Goal: Information Seeking & Learning: Find contact information

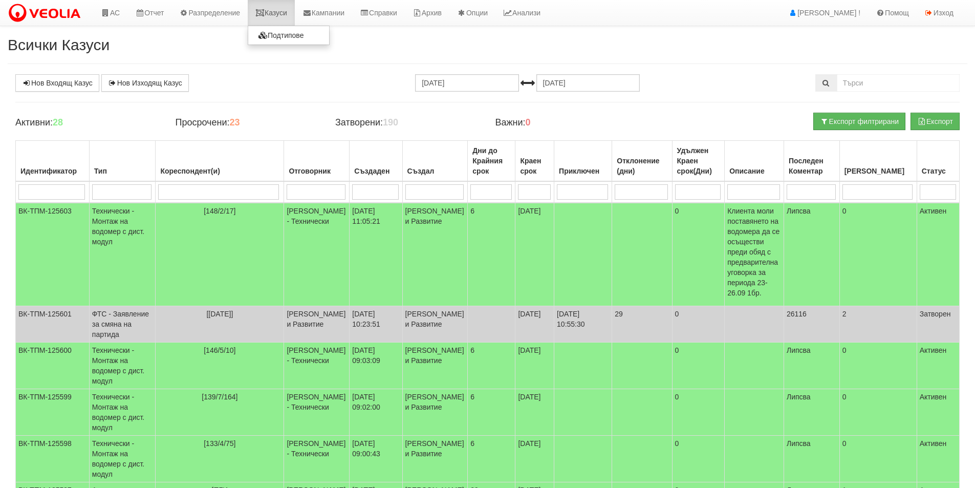
click at [274, 14] on link "Казуси" at bounding box center [271, 13] width 47 height 26
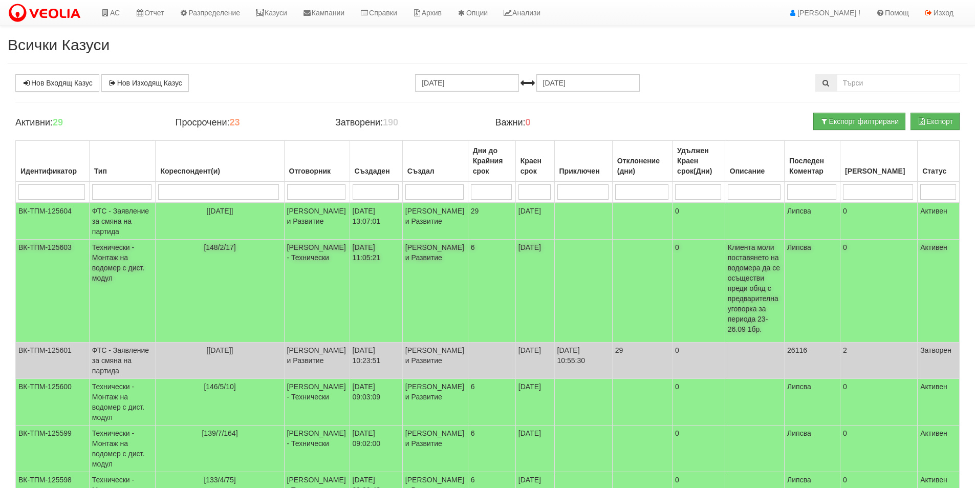
click at [284, 273] on td "[PERSON_NAME] - Технически" at bounding box center [316, 290] width 65 height 103
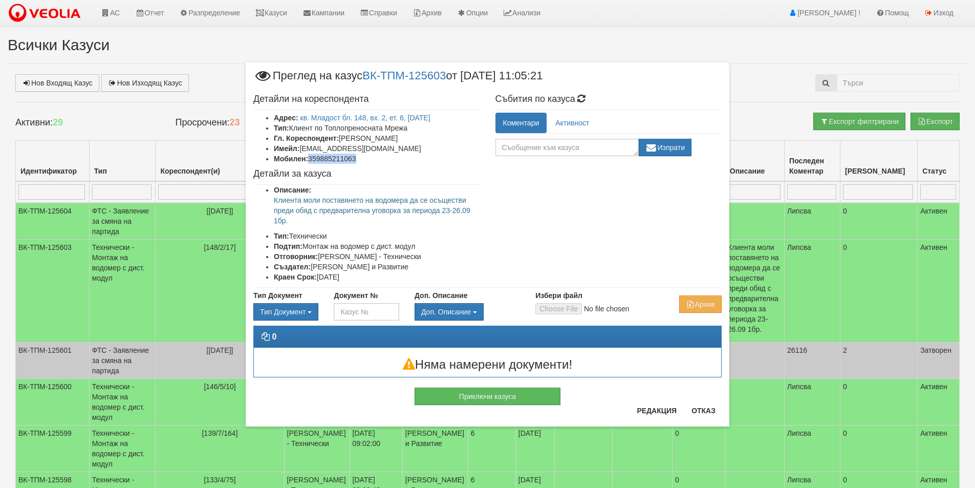
drag, startPoint x: 363, startPoint y: 159, endPoint x: 310, endPoint y: 161, distance: 53.2
click at [310, 161] on li "Мобилен: 359885211063" at bounding box center [377, 158] width 206 height 10
copy li "359885211063"
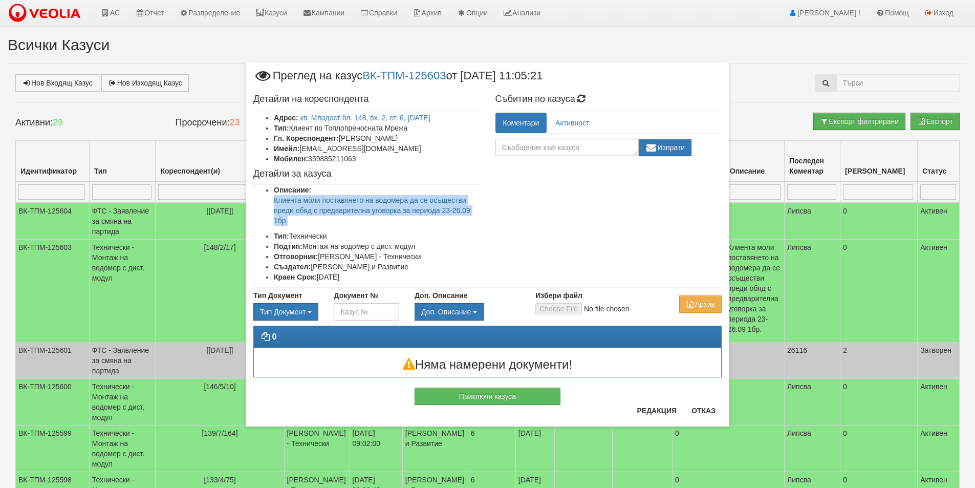
drag, startPoint x: 298, startPoint y: 219, endPoint x: 272, endPoint y: 203, distance: 30.7
click at [272, 203] on ul "Описание: Клиента моли поставянето на водомера да се осъществи преди обяд с пре…" at bounding box center [366, 233] width 227 height 97
copy p "Клиента моли поставянето на водомера да се осъществи преди обяд с предварителна…"
click at [719, 421] on div "Редакция Отказ" at bounding box center [675, 414] width 91 height 24
click at [717, 423] on div "Редакция Отказ" at bounding box center [675, 414] width 91 height 24
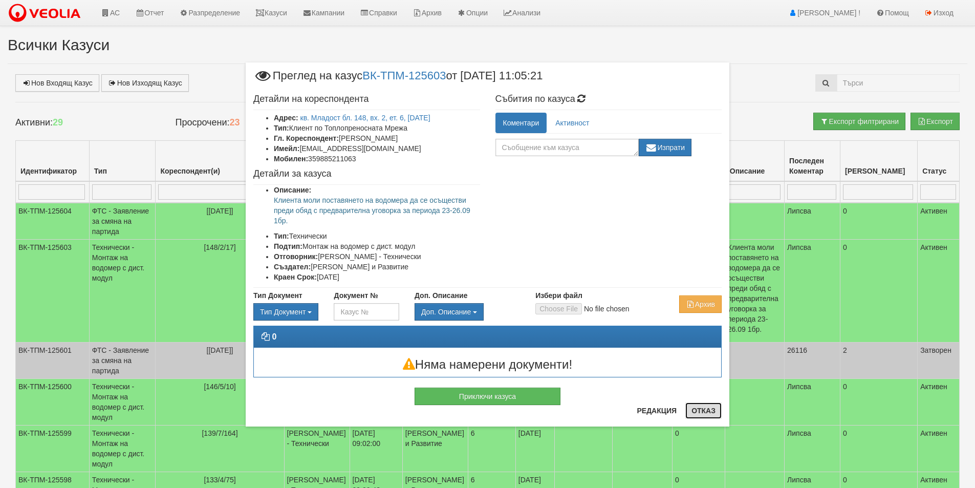
click at [711, 408] on button "Отказ" at bounding box center [703, 410] width 36 height 16
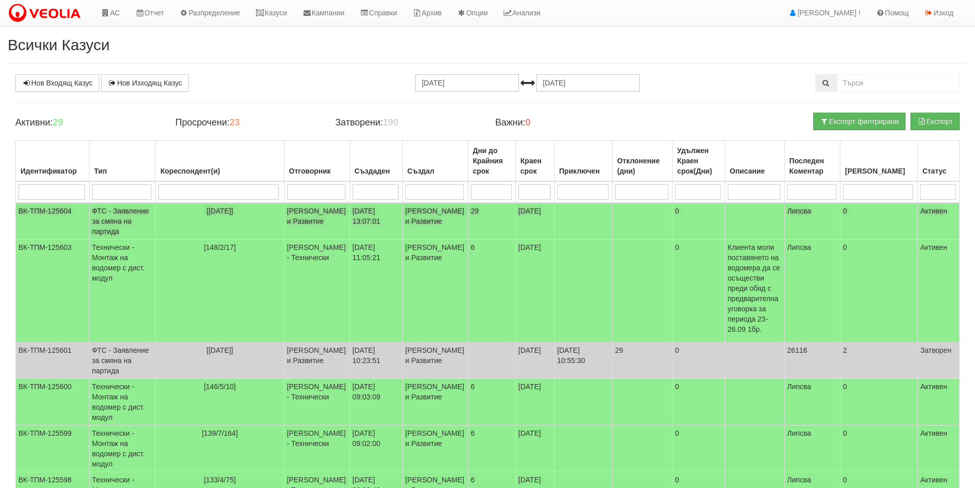
click at [284, 230] on td "Миглена Михова - Клиенти и Развитие" at bounding box center [316, 221] width 65 height 37
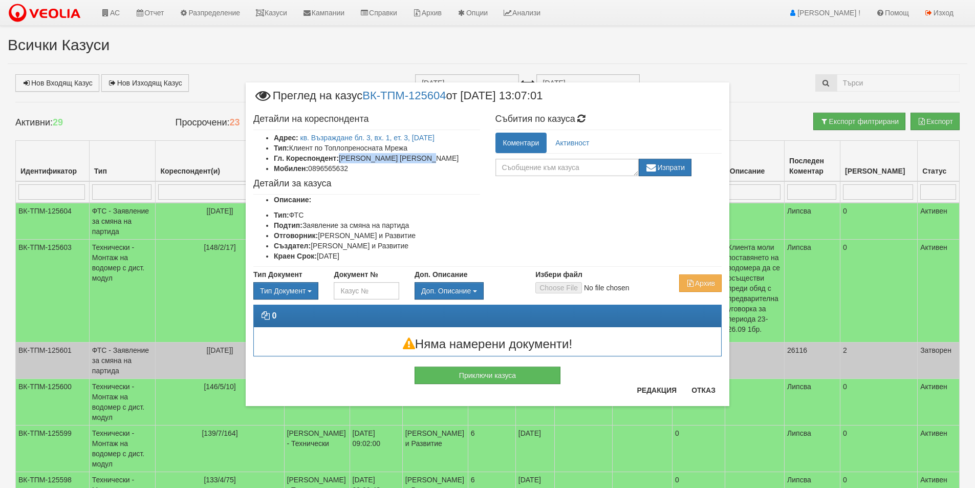
drag, startPoint x: 435, startPoint y: 162, endPoint x: 343, endPoint y: 157, distance: 92.2
click at [343, 157] on li "Гл. Кореспондент: Диян Леваневски Динков" at bounding box center [377, 158] width 206 height 10
copy li "Диян Леваневски Динков"
drag, startPoint x: 361, startPoint y: 174, endPoint x: 318, endPoint y: 171, distance: 42.6
click at [315, 170] on div "Детайли на кореспондента Адрес: кв. Възраждане бл. 3, вх. 1, ет. 3, ап. 12 Тип:…" at bounding box center [367, 187] width 242 height 157
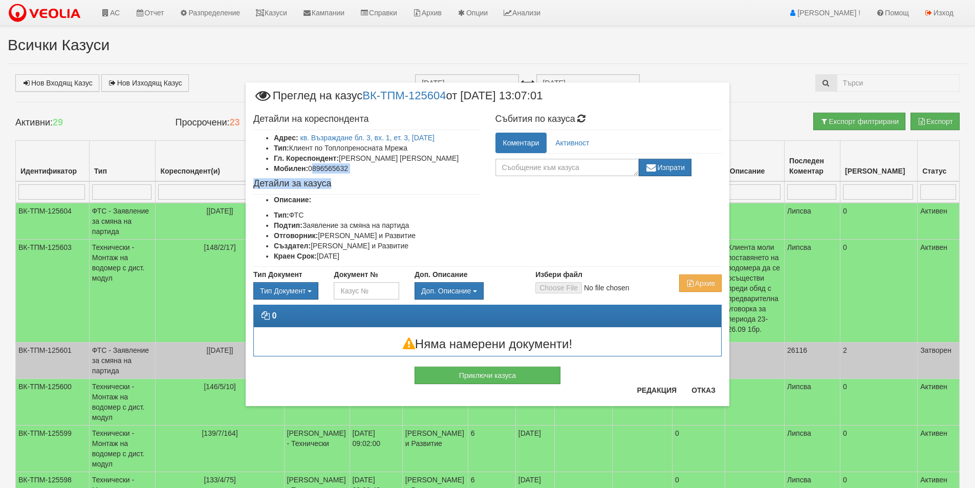
click at [325, 172] on li "Мобилен: 0896565632" at bounding box center [377, 168] width 206 height 10
click at [356, 166] on li "Мобилен: 0896565632" at bounding box center [377, 168] width 206 height 10
drag, startPoint x: 357, startPoint y: 166, endPoint x: 319, endPoint y: 167, distance: 37.9
click at [319, 167] on li "Мобилен: 0896565632" at bounding box center [377, 168] width 206 height 10
click at [701, 393] on button "Отказ" at bounding box center [703, 390] width 36 height 16
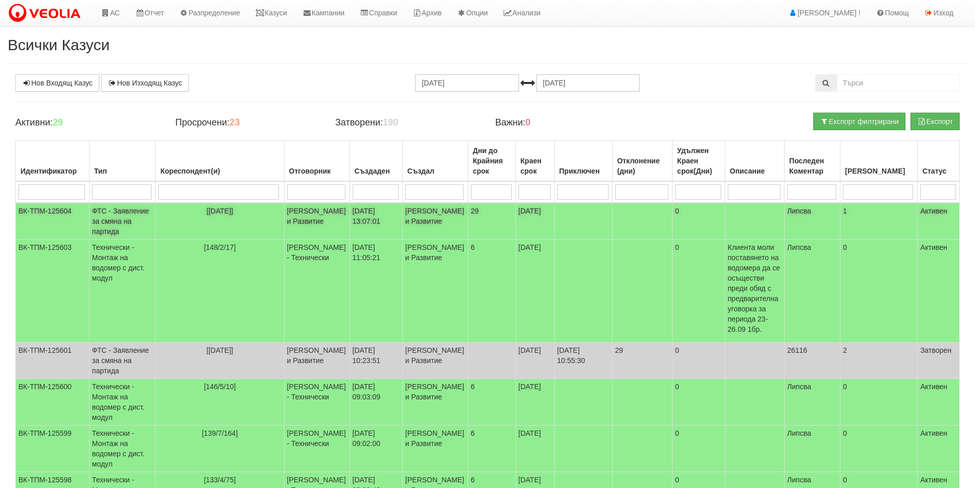
click at [349, 223] on td "[DATE] 13:07:01" at bounding box center [375, 221] width 53 height 37
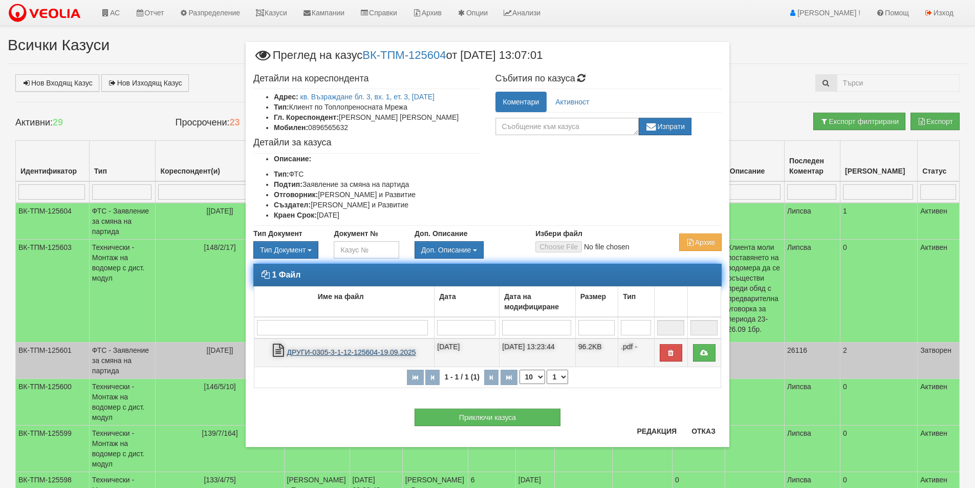
click at [329, 351] on link "ДРУГИ-0305-3-1-12-125604-19.09.2025" at bounding box center [351, 352] width 129 height 8
click at [709, 351] on link at bounding box center [704, 352] width 23 height 17
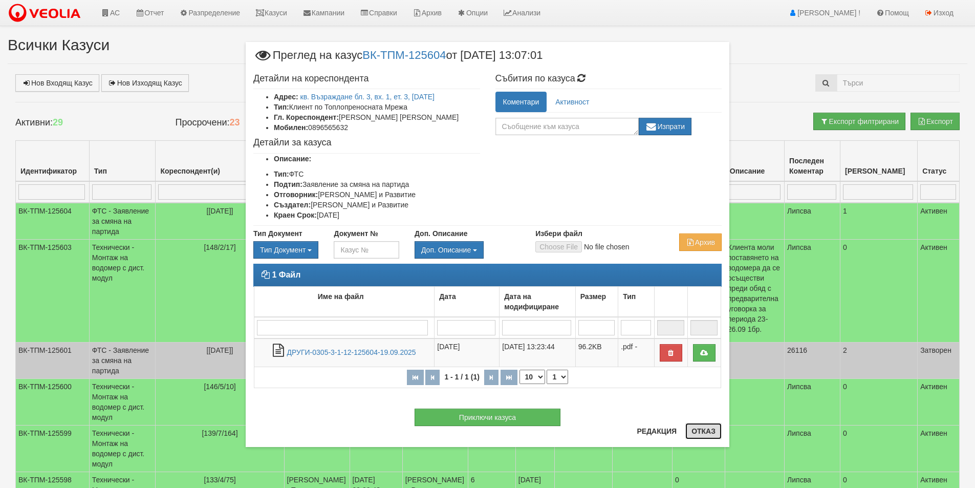
click at [708, 436] on button "Отказ" at bounding box center [703, 431] width 36 height 16
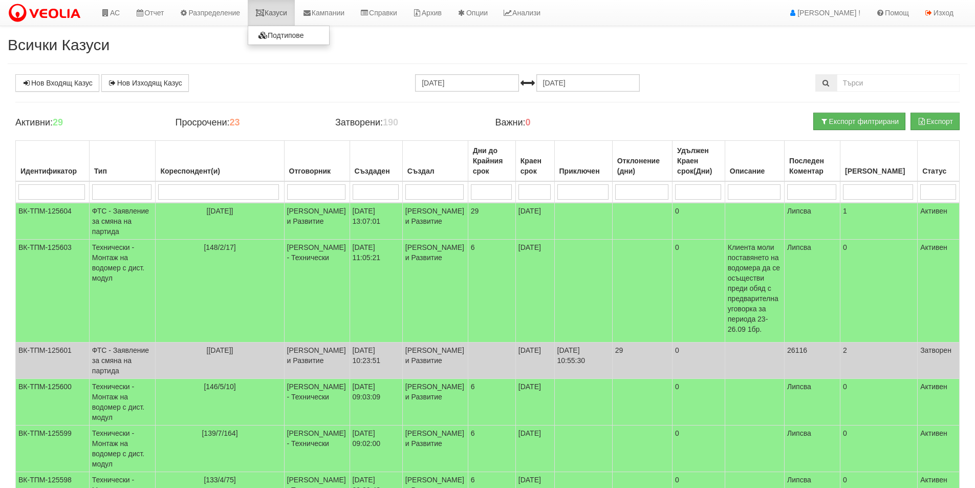
click at [273, 7] on link "Казуси" at bounding box center [271, 13] width 47 height 26
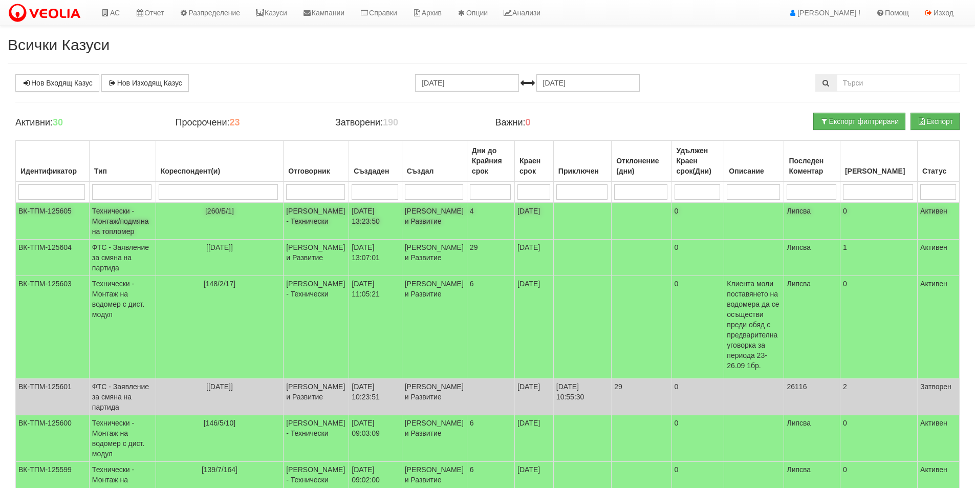
click at [233, 217] on td "[260/Б/1]" at bounding box center [220, 221] width 128 height 37
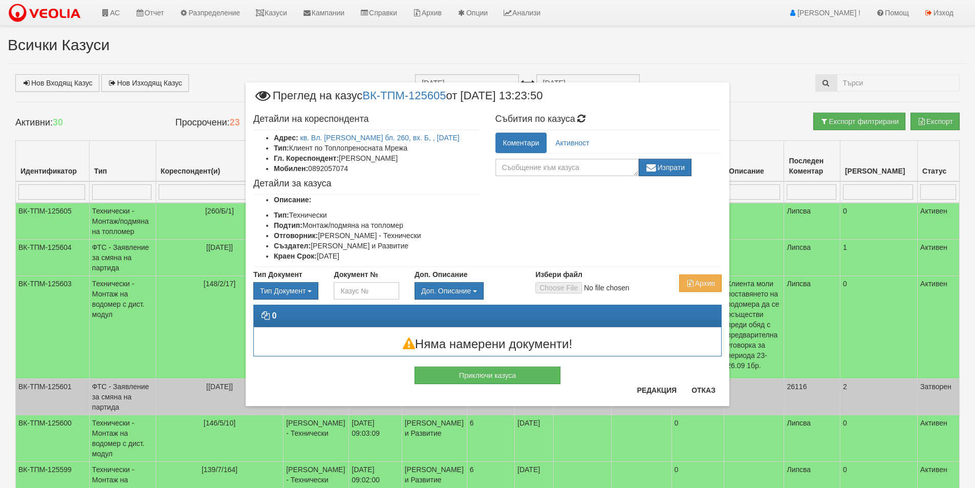
drag, startPoint x: 412, startPoint y: 161, endPoint x: 342, endPoint y: 160, distance: 70.1
click at [342, 160] on li "Гл. Кореспондент: [PERSON_NAME]" at bounding box center [377, 158] width 206 height 10
copy li "[PERSON_NAME]"
drag, startPoint x: 354, startPoint y: 168, endPoint x: 310, endPoint y: 168, distance: 43.5
click at [310, 168] on li "Мобилен: 0892057074" at bounding box center [377, 168] width 206 height 10
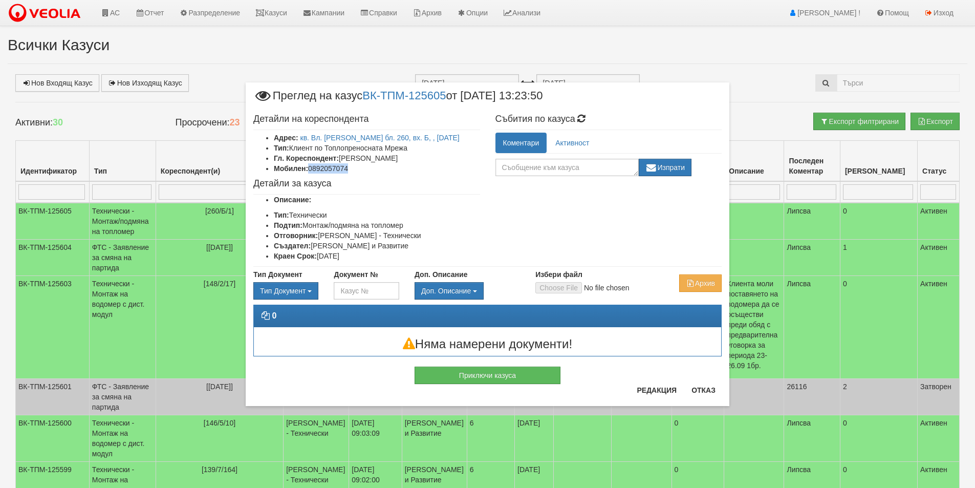
copy li "0892057074"
click at [518, 163] on textarea at bounding box center [566, 167] width 143 height 17
click at [651, 386] on button "Редакция" at bounding box center [656, 390] width 52 height 16
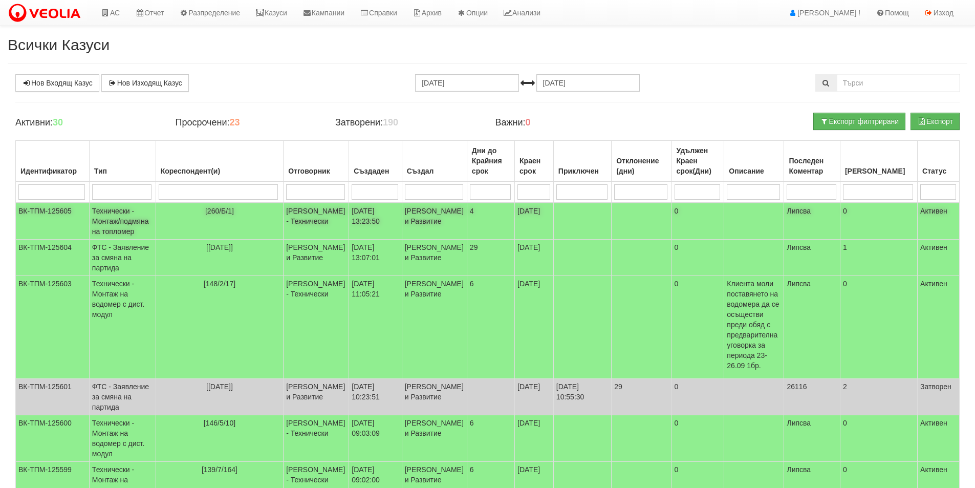
click at [349, 221] on td "19/09/2025 13:23:50" at bounding box center [375, 221] width 53 height 37
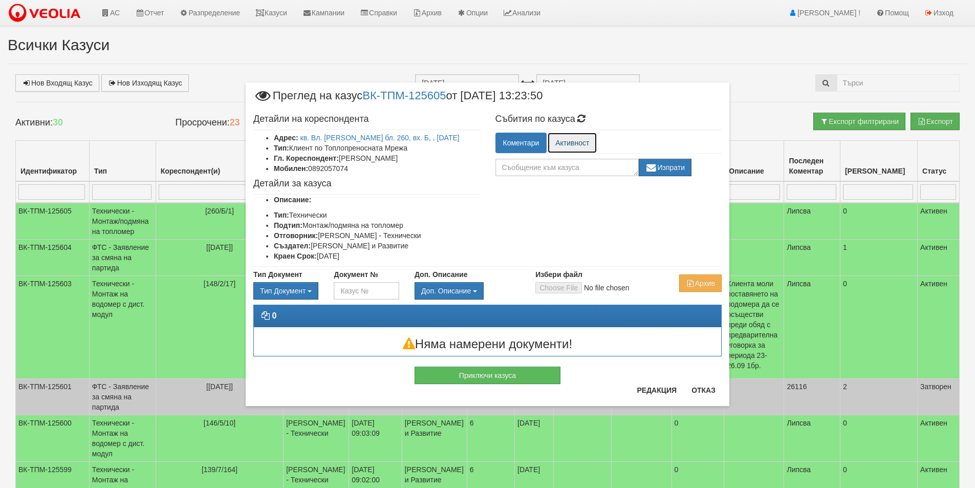
click at [588, 147] on link "Активност" at bounding box center [571, 143] width 49 height 20
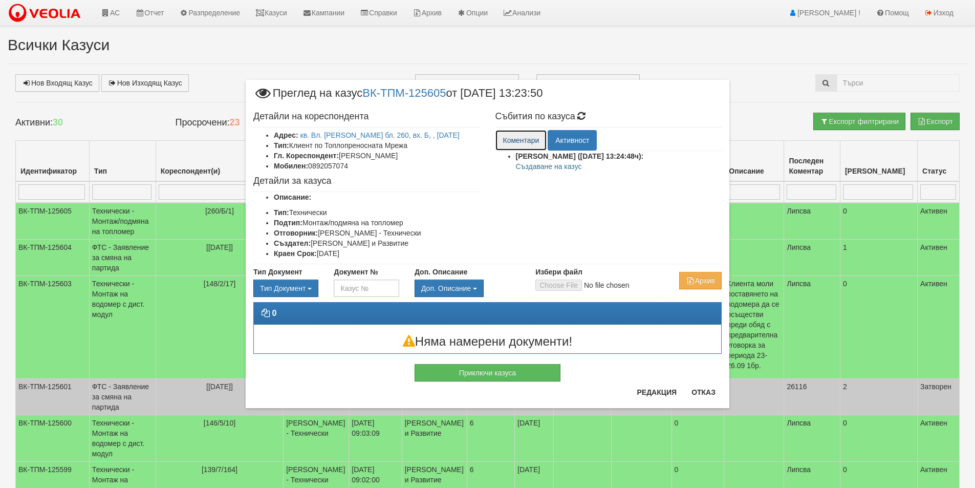
click at [525, 136] on link "Коментари" at bounding box center [521, 140] width 52 height 20
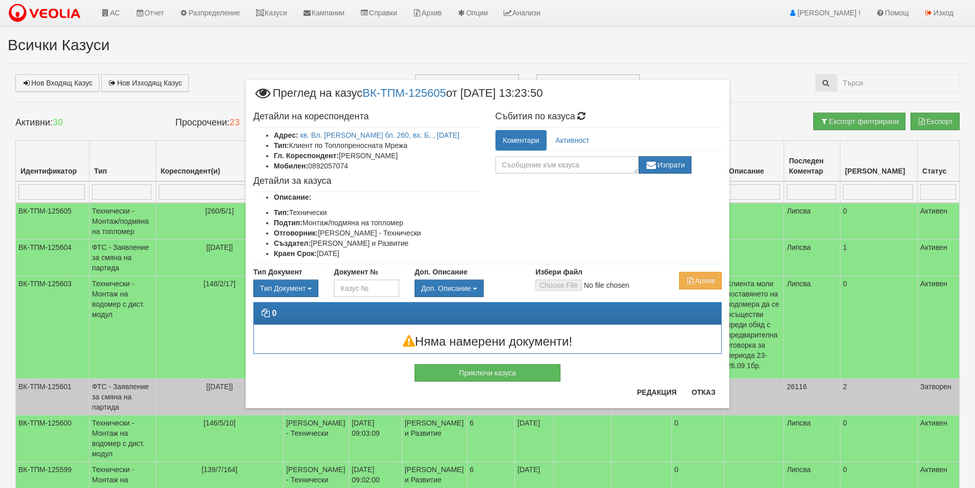
click at [551, 177] on div "Детайли на кореспондента Адрес: кв. Вл. Варненчик бл. 260, вх. Б, , ап. 1 Тип: …" at bounding box center [487, 184] width 483 height 157
click at [545, 166] on textarea at bounding box center [566, 164] width 143 height 17
paste textarea "уведомени за цената"
click at [504, 165] on textarea "уведомени за цената" at bounding box center [566, 164] width 143 height 17
click at [577, 164] on textarea "Уведомени за цената" at bounding box center [566, 164] width 143 height 17
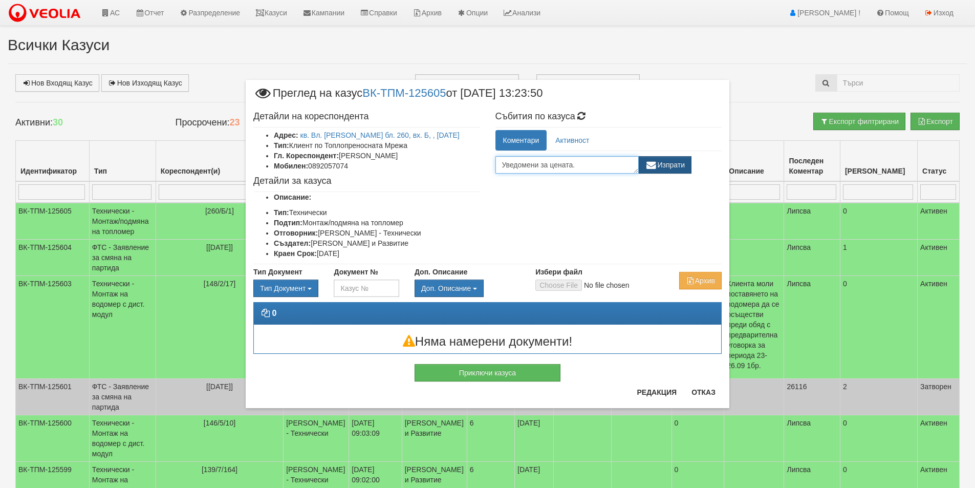
type textarea "Уведомени за цената."
click at [667, 164] on button "Изпрати" at bounding box center [665, 164] width 53 height 17
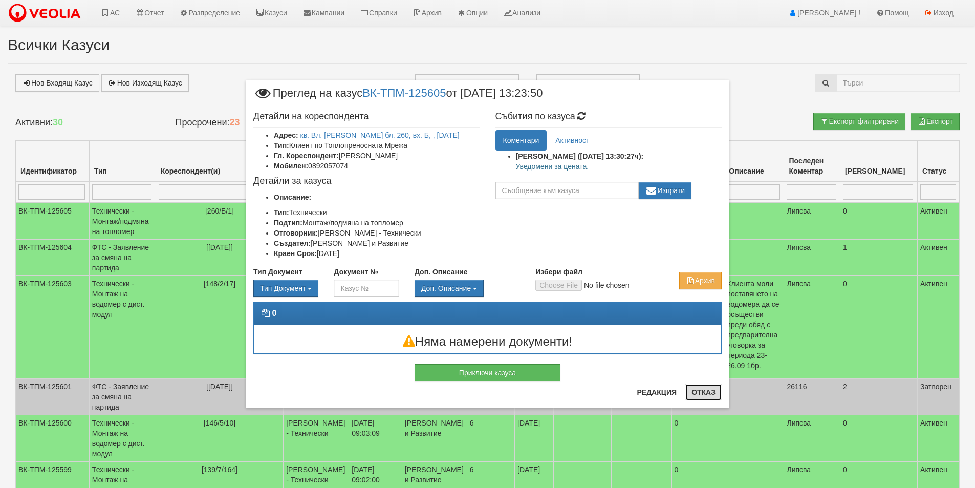
click at [706, 389] on button "Отказ" at bounding box center [703, 392] width 36 height 16
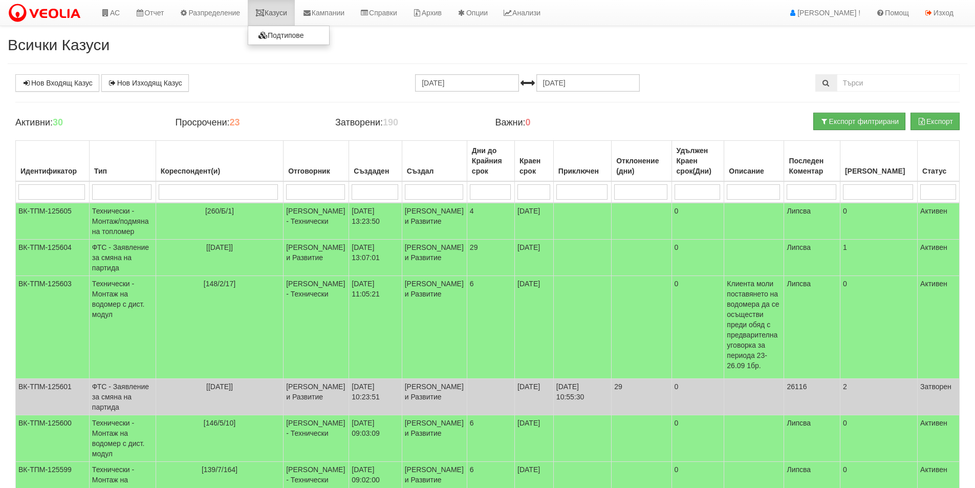
click at [283, 15] on link "Казуси" at bounding box center [271, 13] width 47 height 26
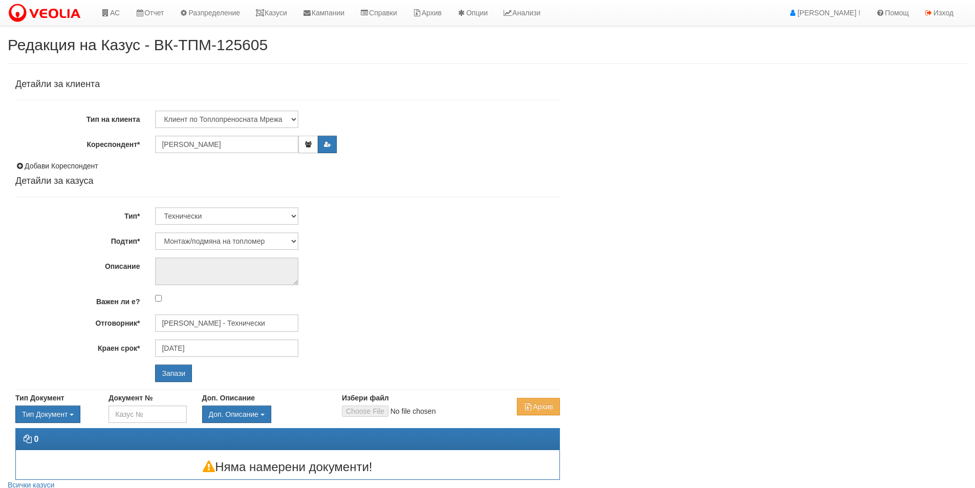
select select "Монтаж/подмяна на топломер"
click at [238, 285] on div "Детайли за клиента Тип на клиента Клиент по Топлопреносната Мрежа Институция Па…" at bounding box center [287, 230] width 544 height 302
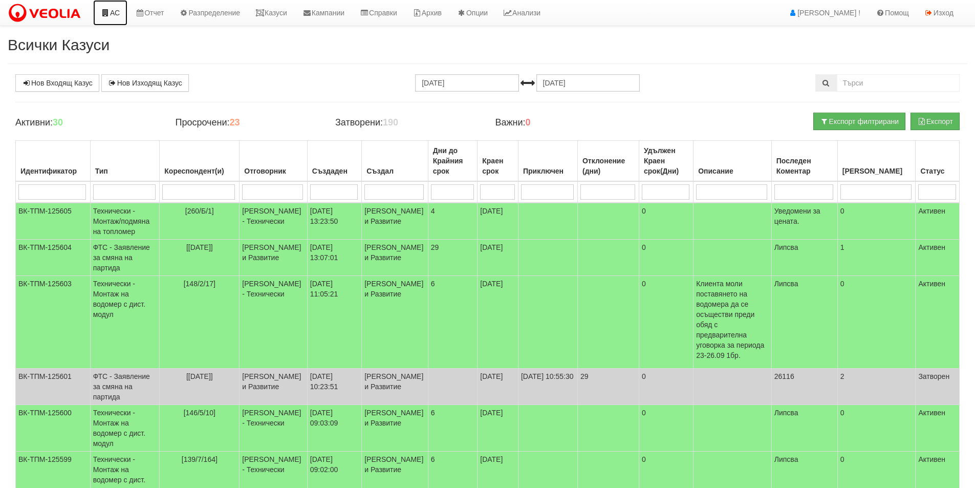
click at [110, 7] on link "АС" at bounding box center [110, 13] width 34 height 26
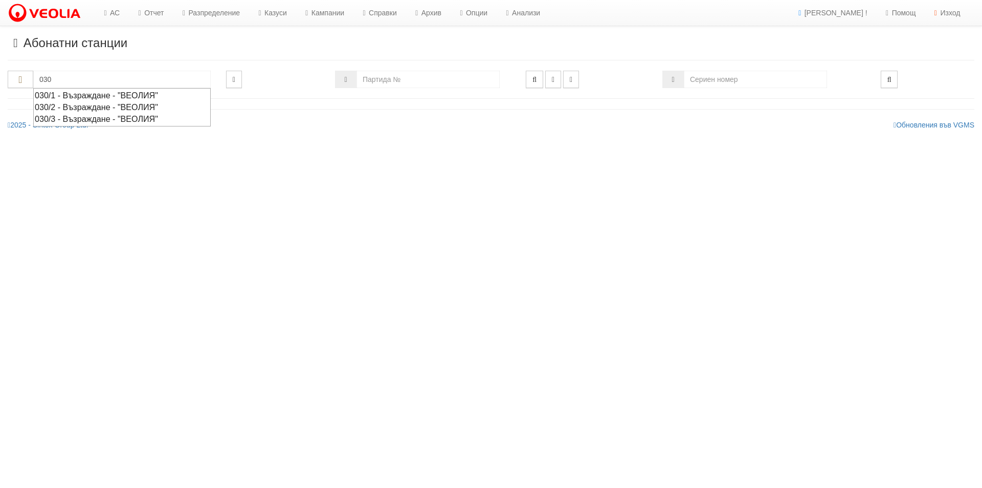
click at [95, 108] on div "030/2 - Възраждане - "ВЕОЛИЯ"" at bounding box center [122, 107] width 174 height 12
type input "030/2 - Възраждане - "ВЕОЛИЯ""
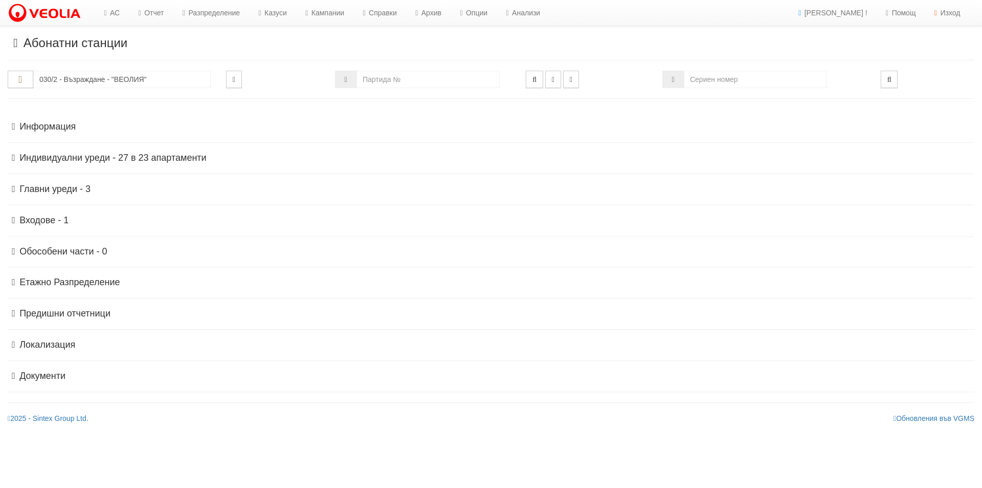
click at [182, 156] on h4 "Индивидуални уреди - 27 в 23 апартаменти" at bounding box center [491, 158] width 967 height 10
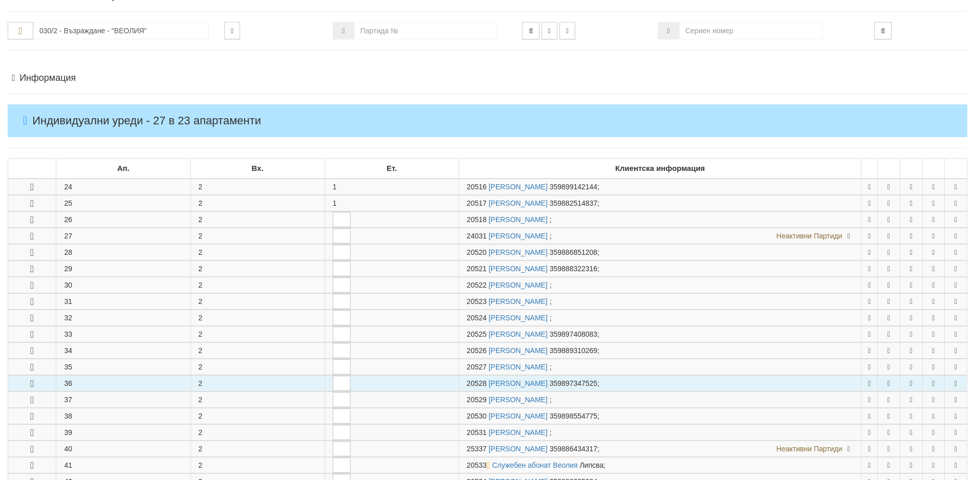
scroll to position [51, 0]
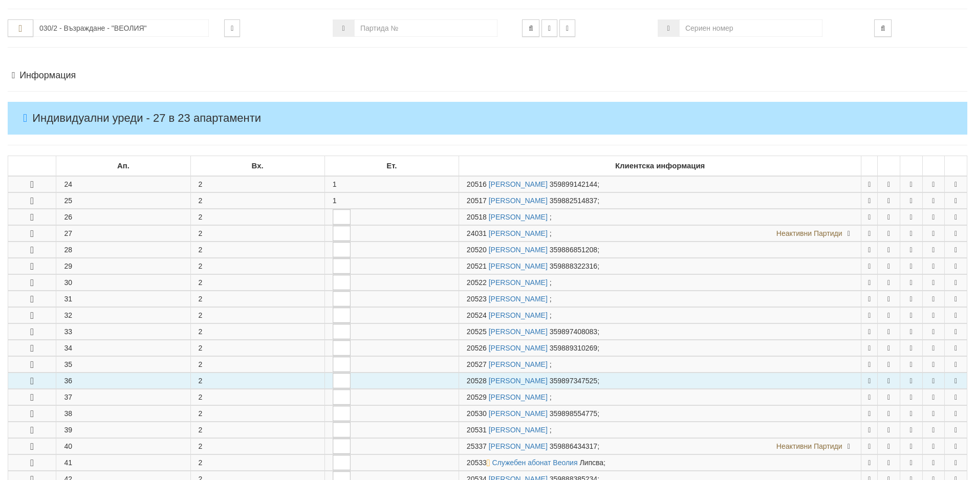
drag, startPoint x: 486, startPoint y: 379, endPoint x: 468, endPoint y: 379, distance: 18.4
click at [468, 379] on span "20528" at bounding box center [477, 381] width 20 height 8
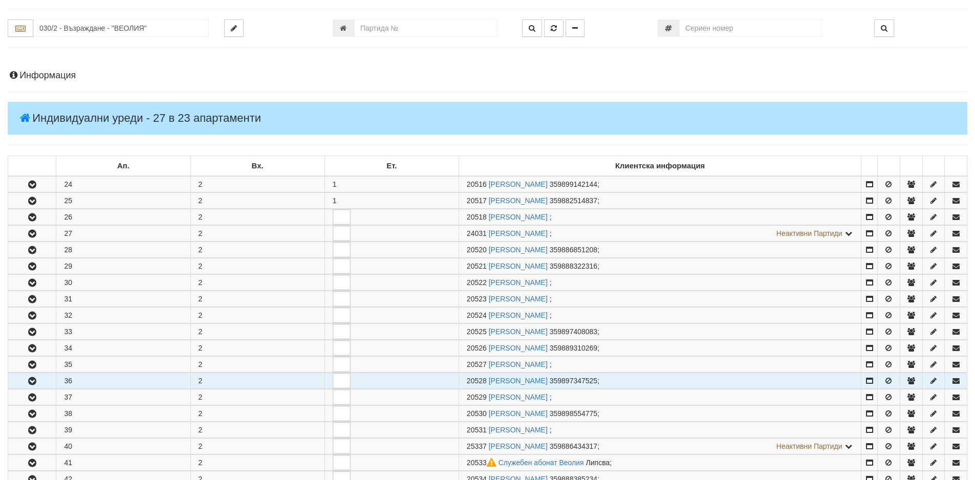
copy span "20528"
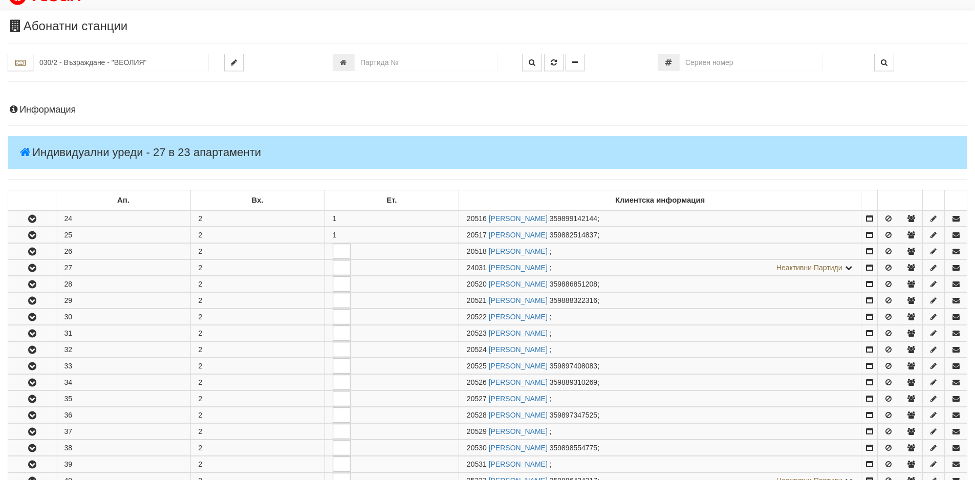
scroll to position [0, 0]
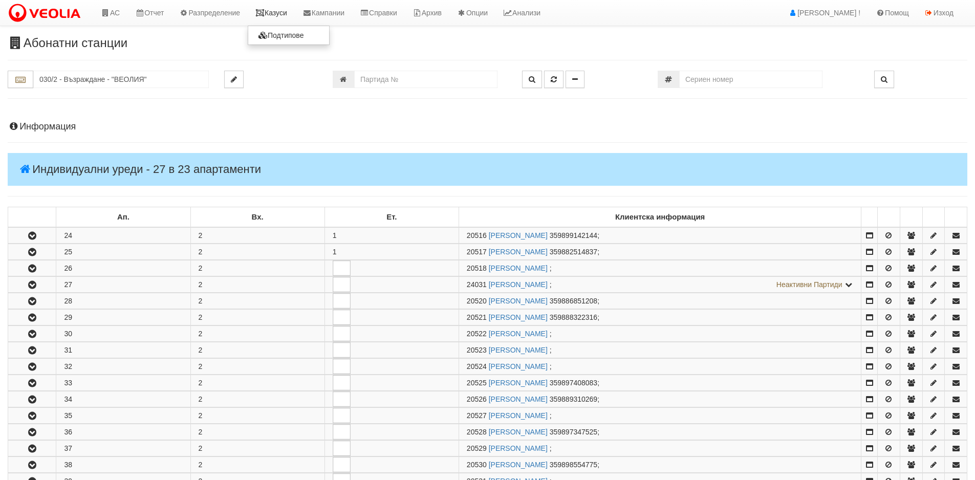
click at [276, 17] on link "Казуси" at bounding box center [271, 13] width 47 height 26
